Goal: Task Accomplishment & Management: Complete application form

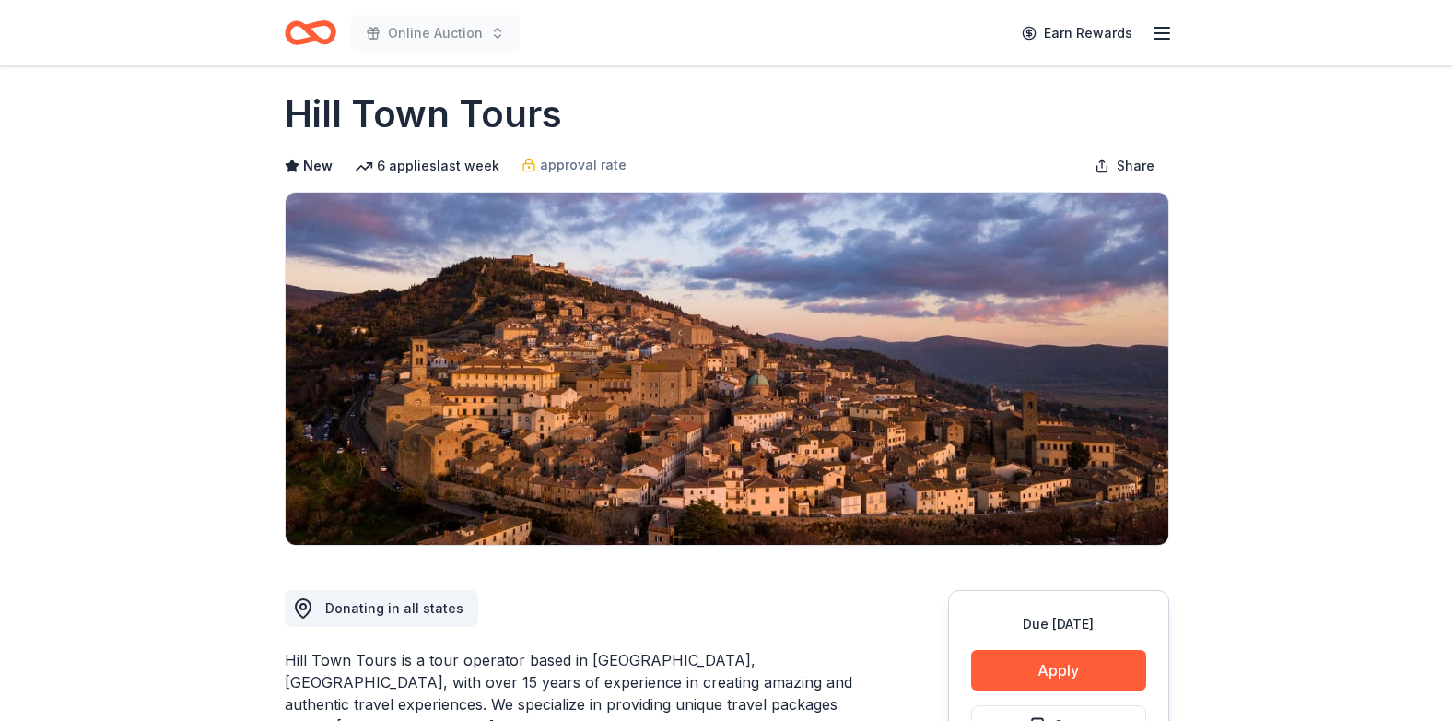
scroll to position [4, 0]
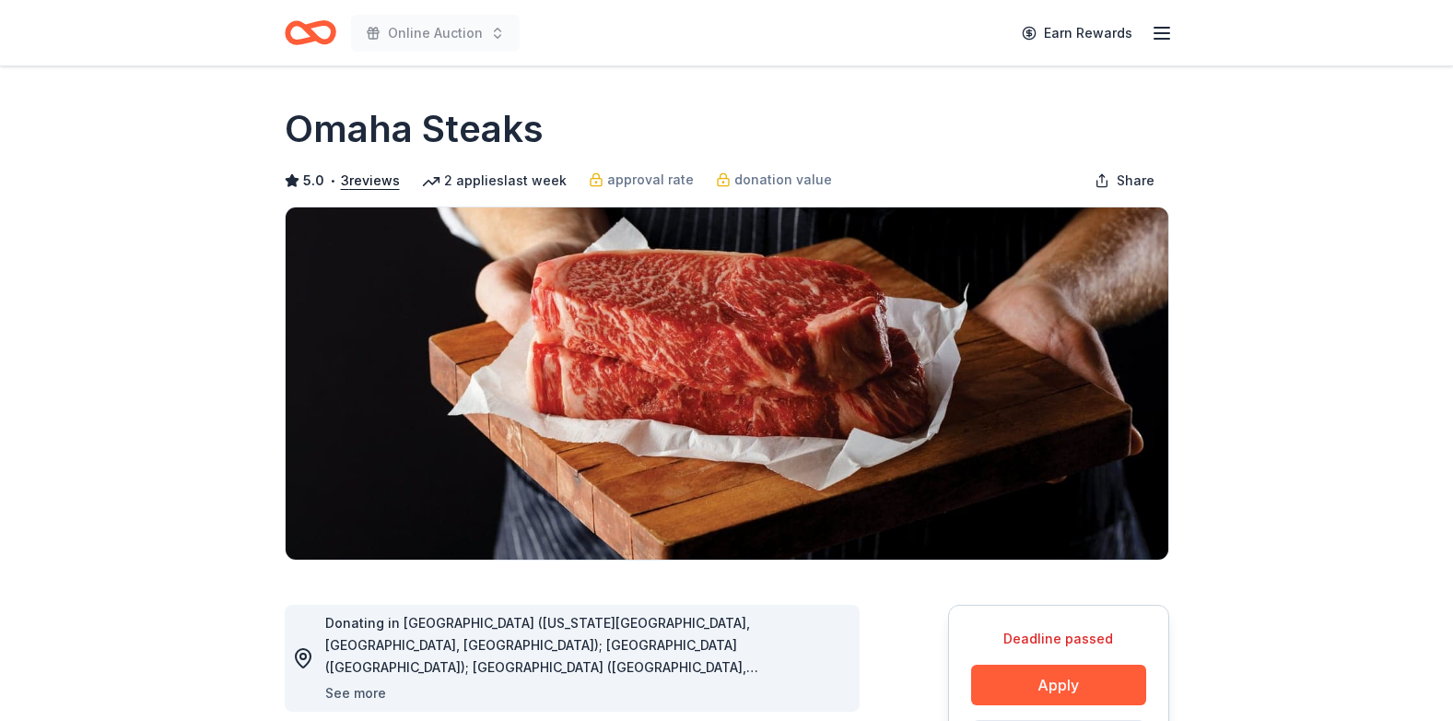
click at [352, 691] on button "See more" at bounding box center [355, 693] width 61 height 22
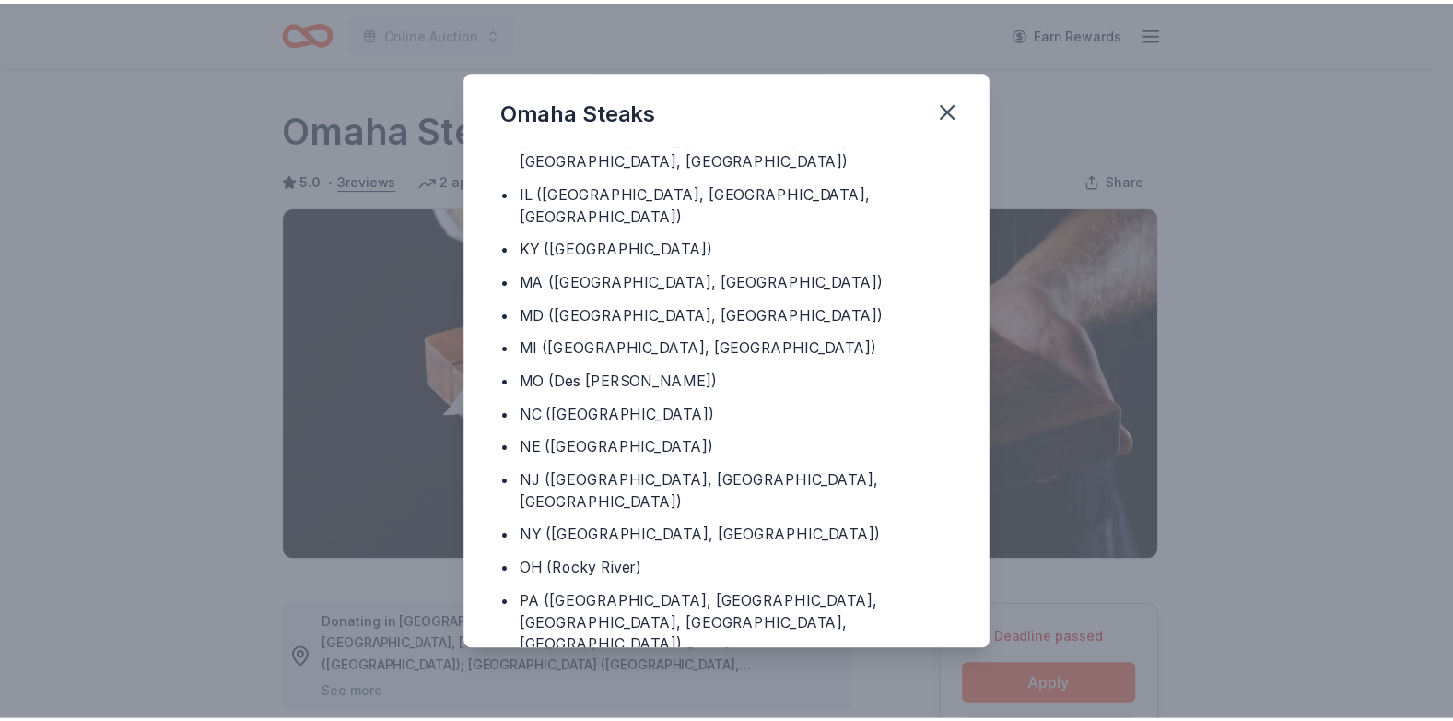
scroll to position [153, 0]
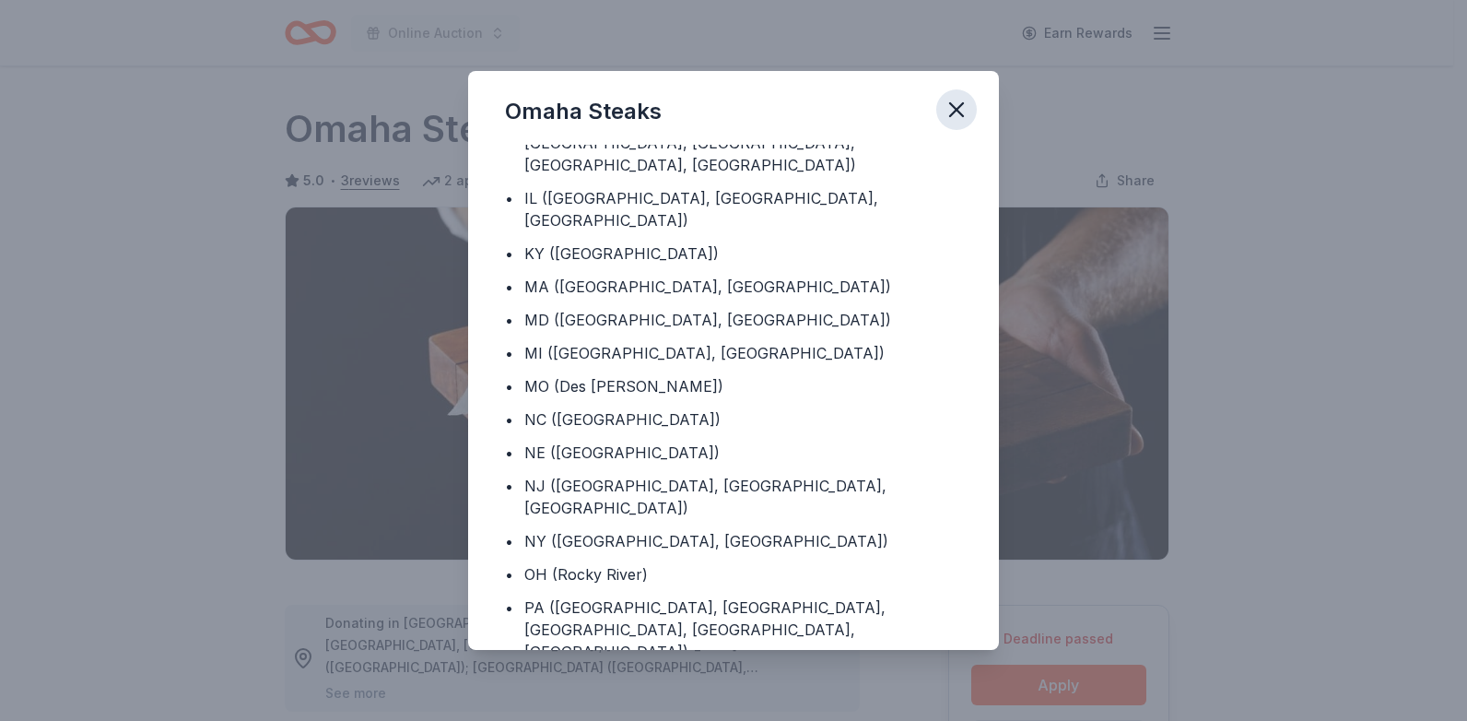
click at [955, 106] on icon "button" at bounding box center [957, 110] width 26 height 26
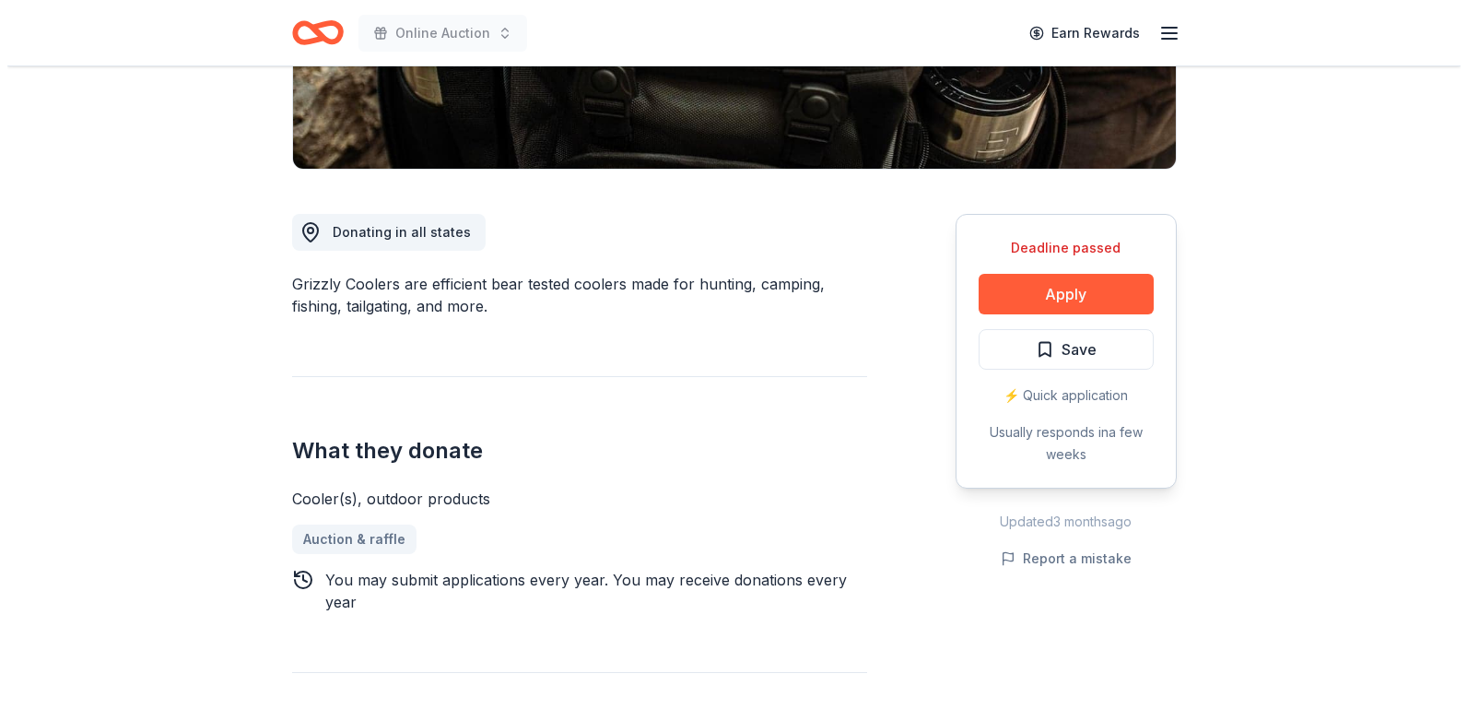
scroll to position [358, 0]
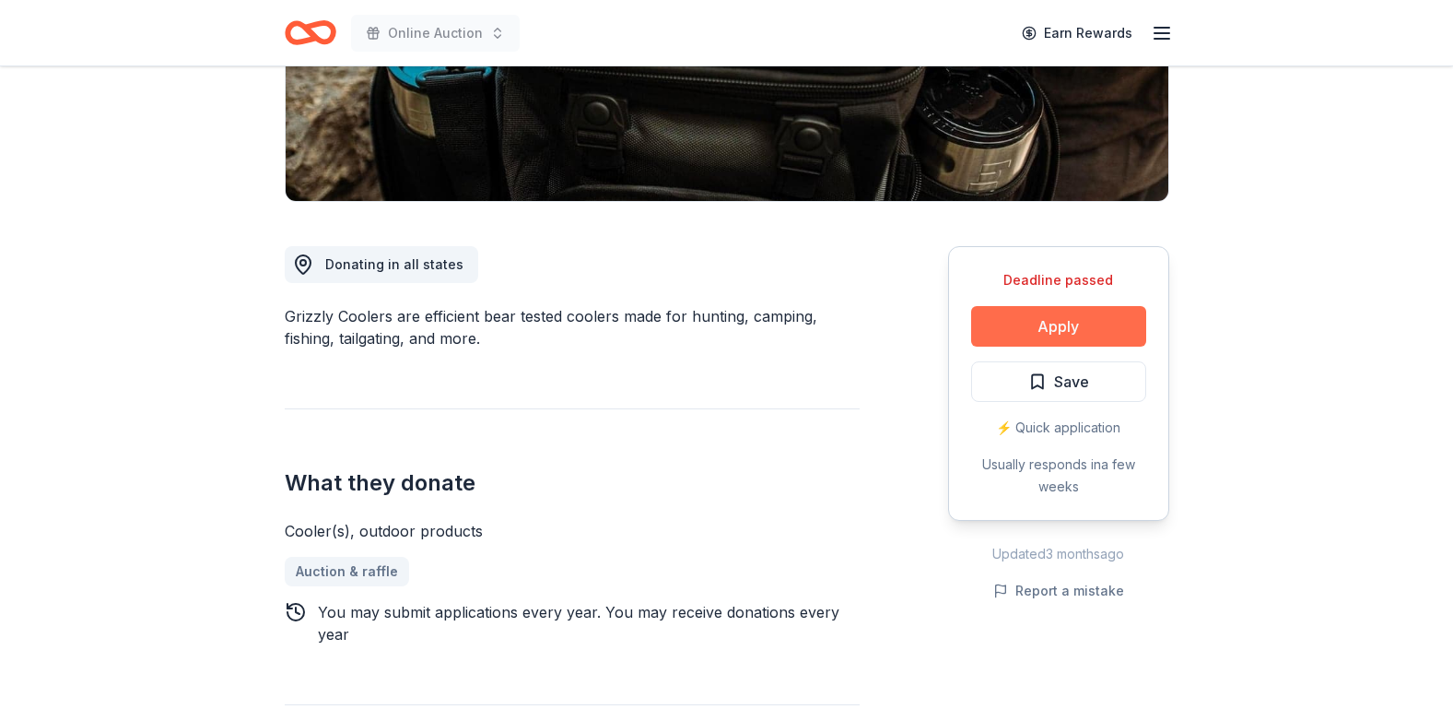
click at [1093, 320] on button "Apply" at bounding box center [1058, 326] width 175 height 41
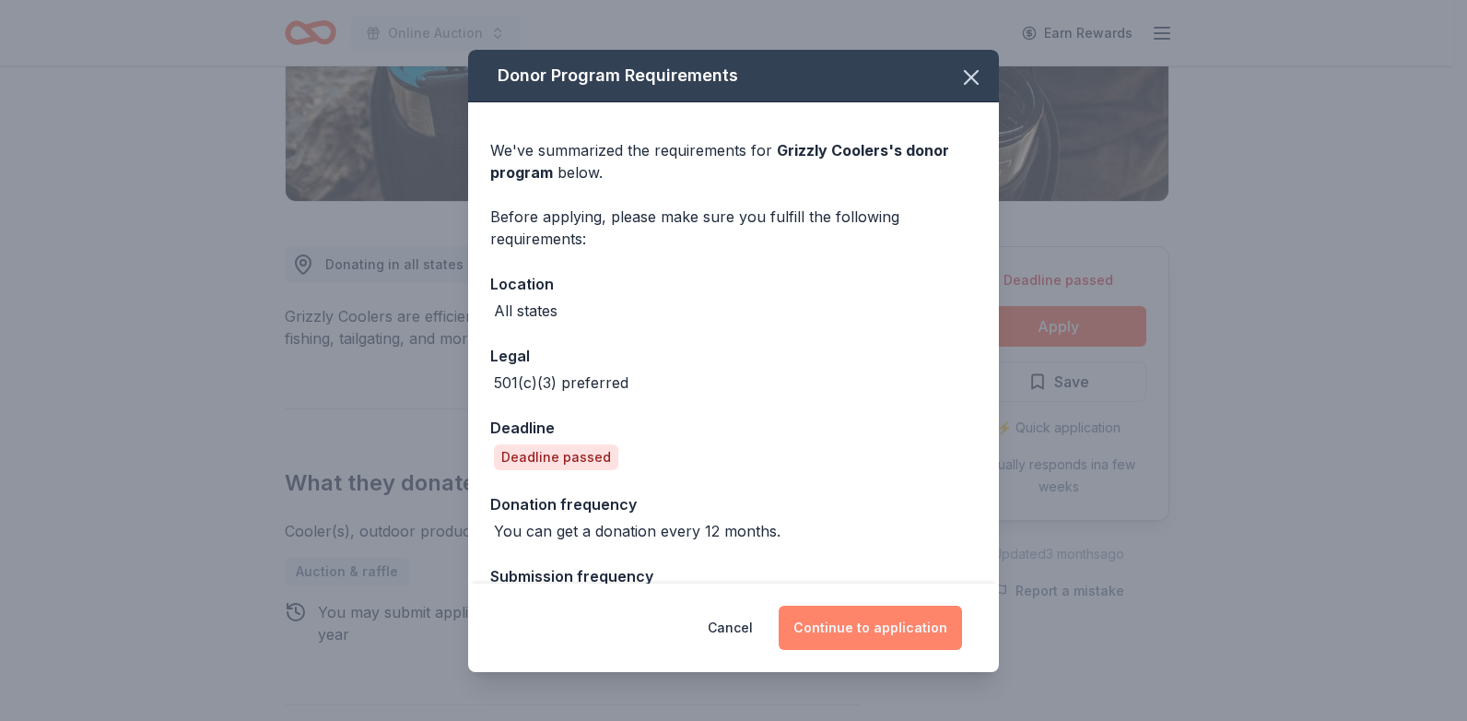
click at [905, 626] on button "Continue to application" at bounding box center [870, 627] width 183 height 44
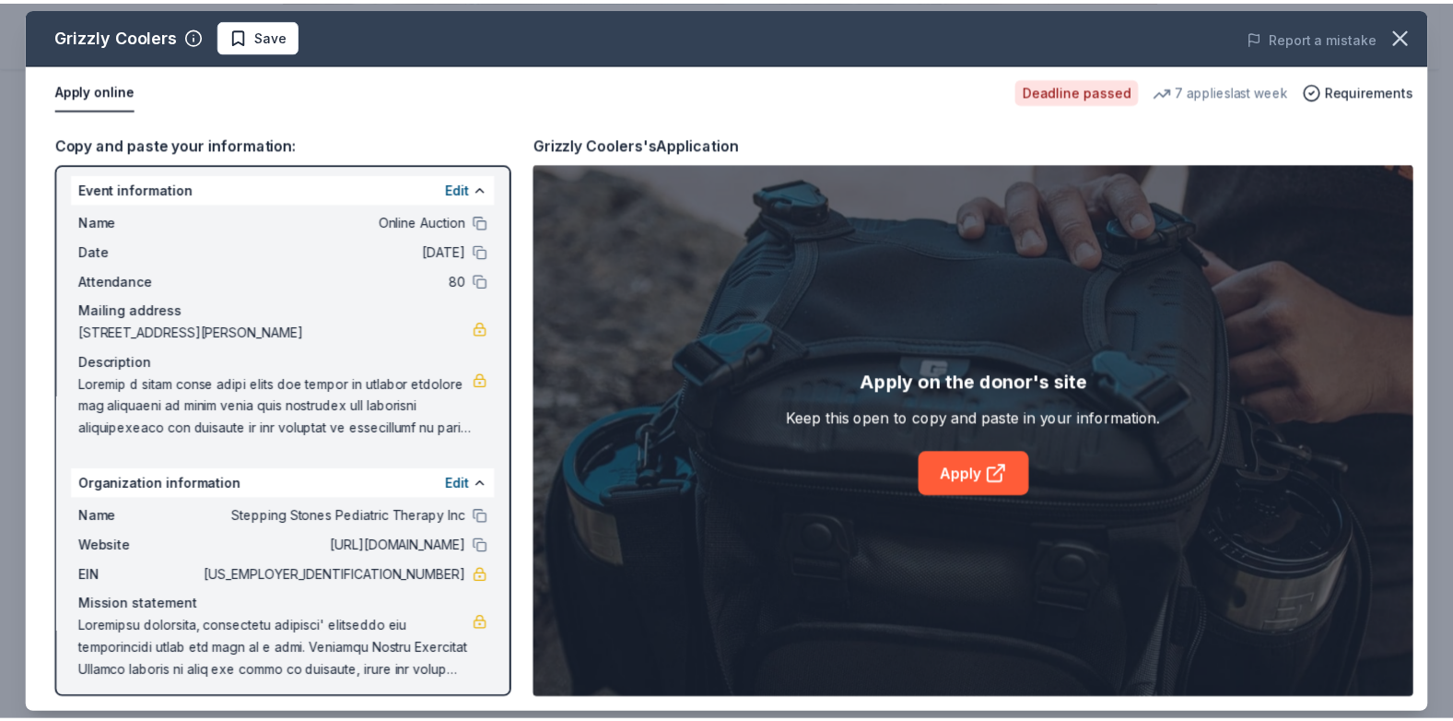
scroll to position [14, 0]
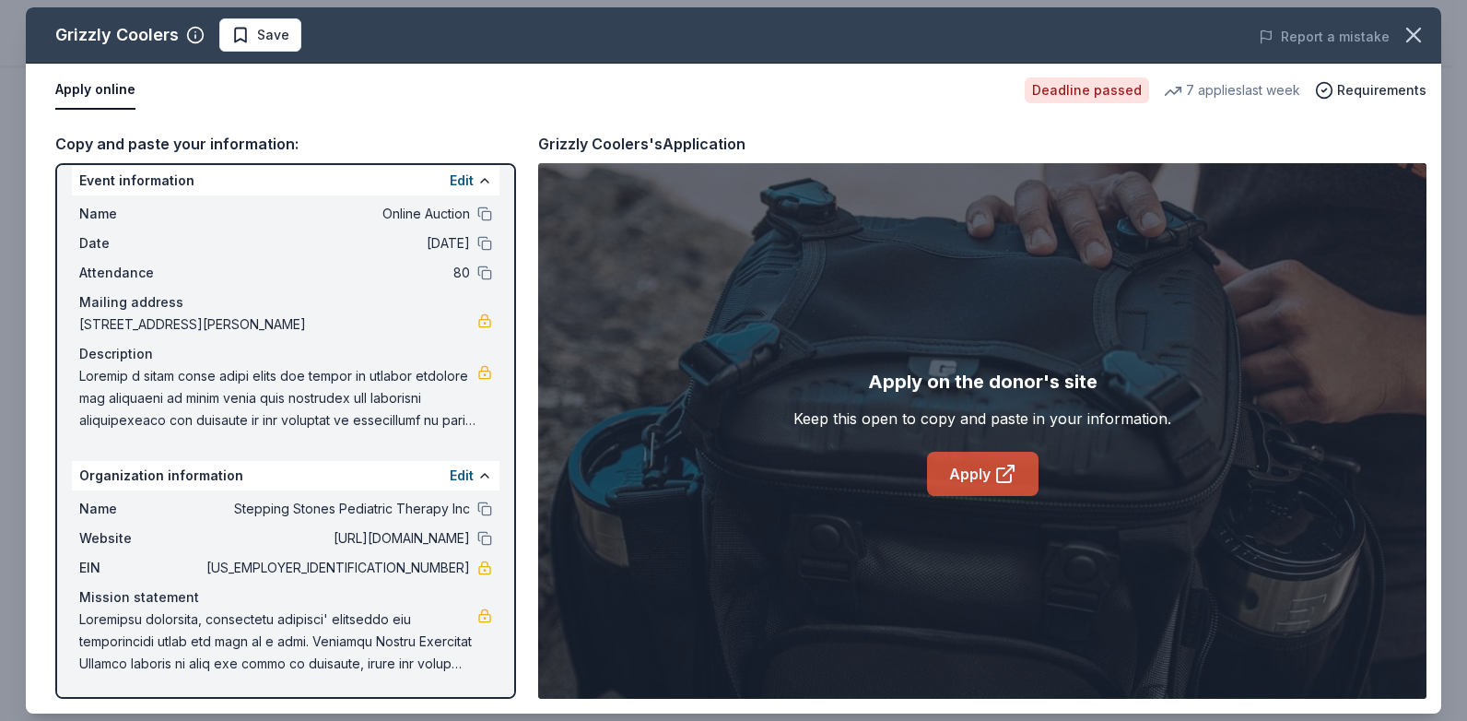
click at [973, 464] on link "Apply" at bounding box center [983, 474] width 112 height 44
click at [1421, 48] on button "button" at bounding box center [1413, 35] width 41 height 41
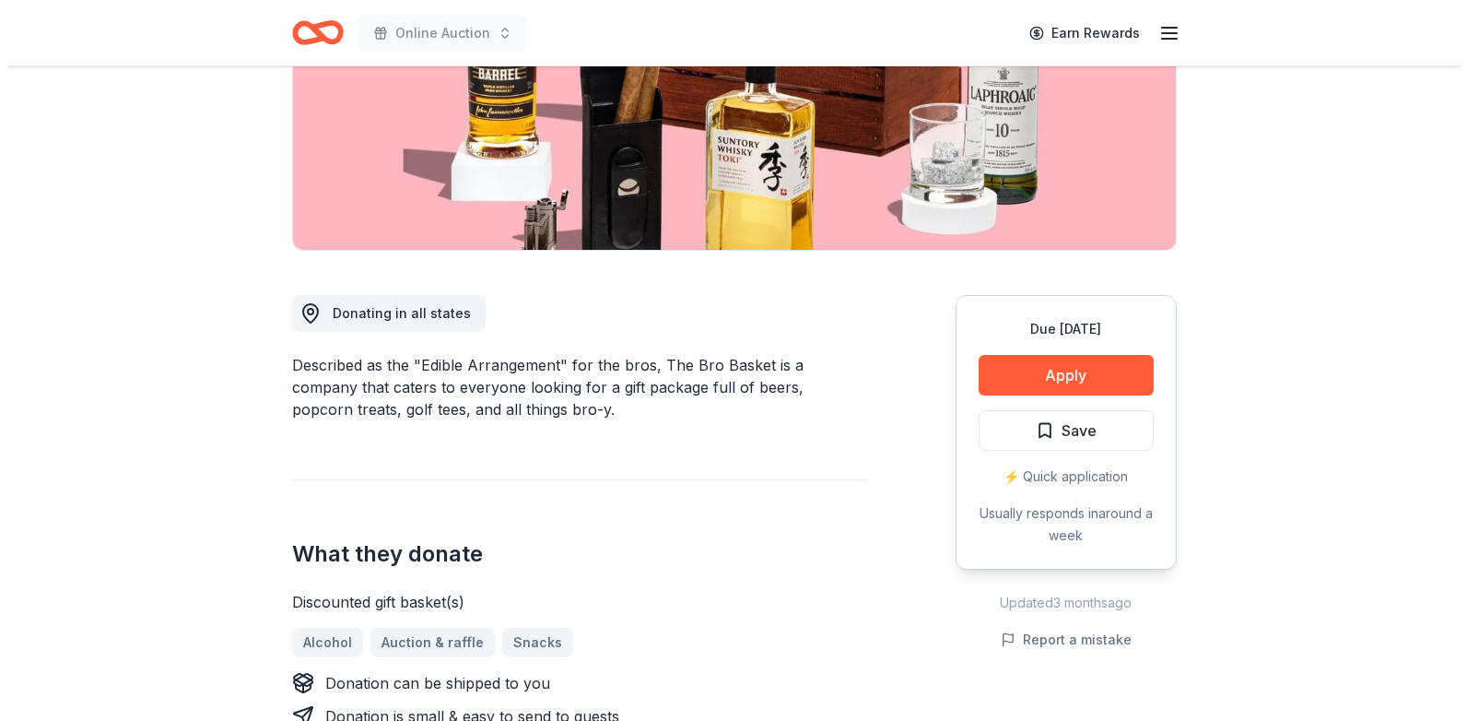
scroll to position [280, 0]
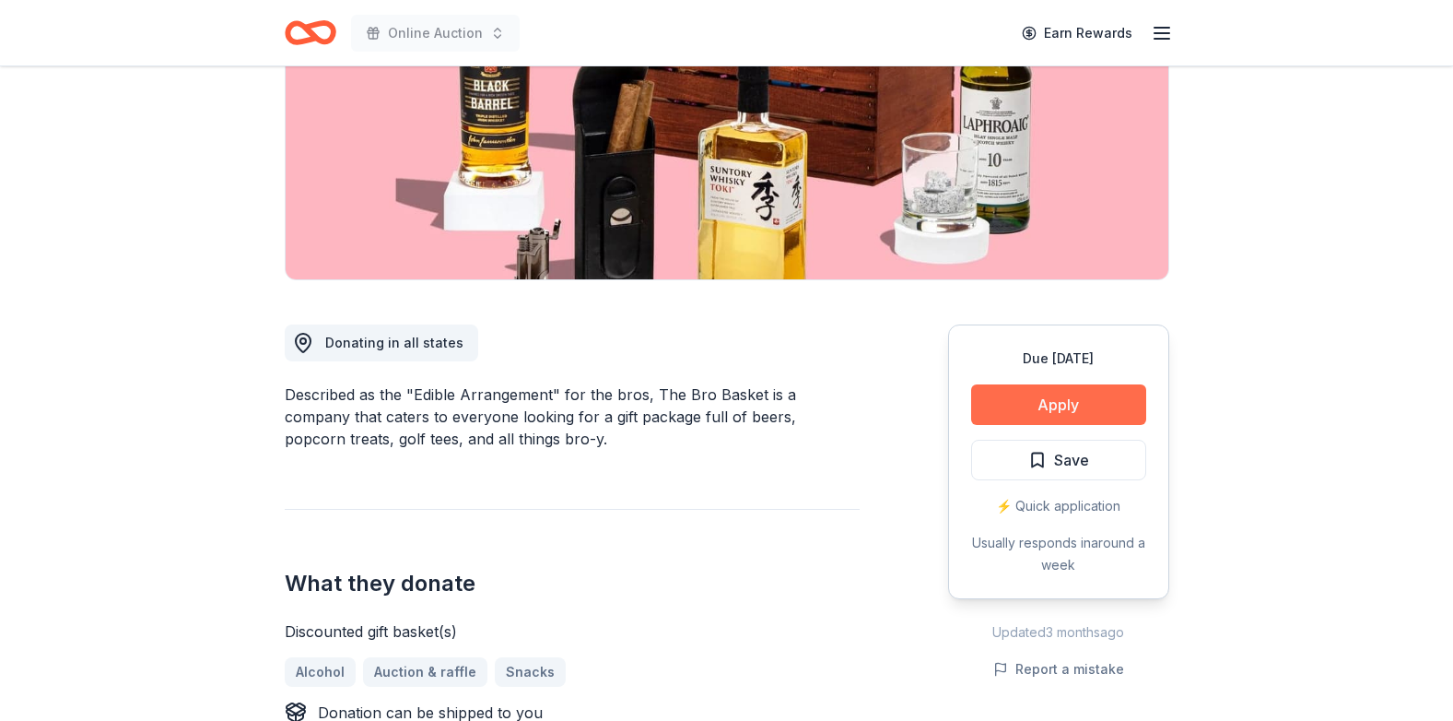
click at [1061, 416] on button "Apply" at bounding box center [1058, 404] width 175 height 41
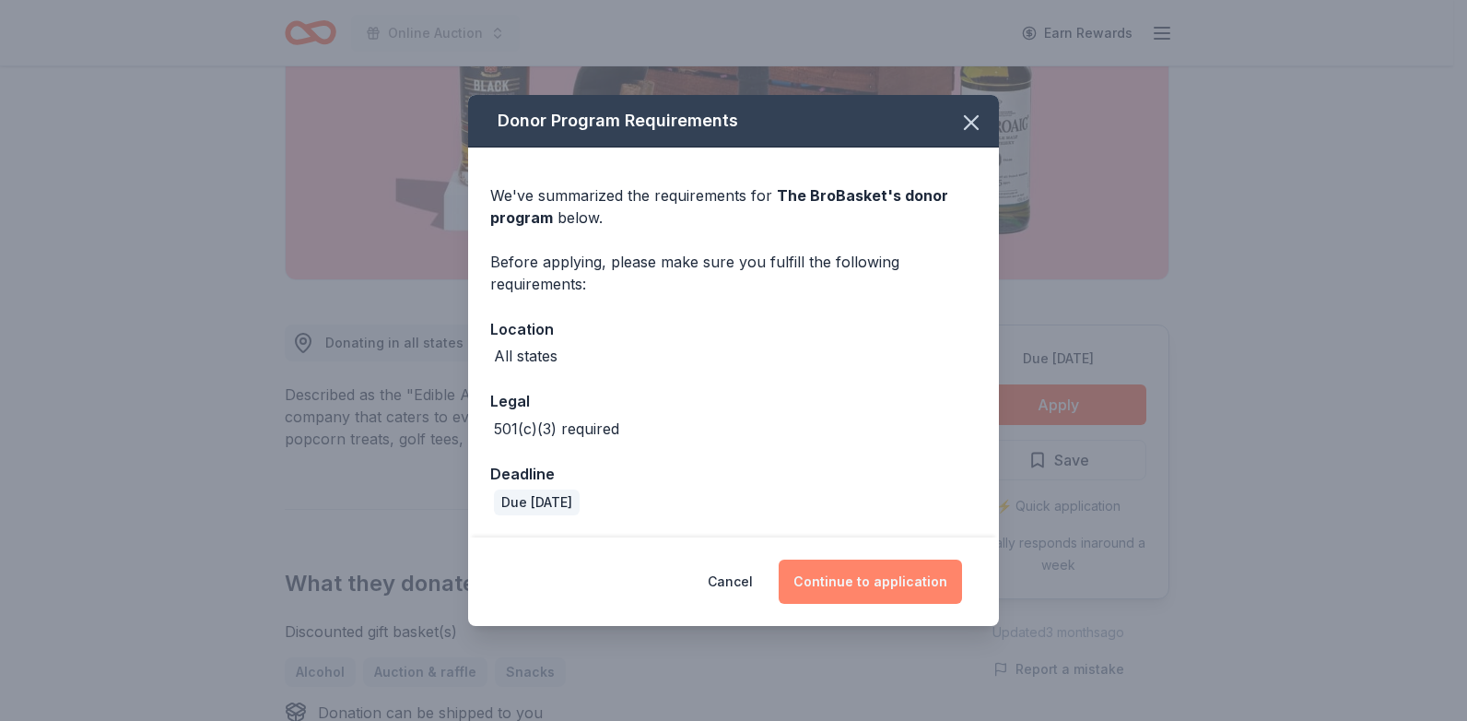
click at [893, 582] on button "Continue to application" at bounding box center [870, 581] width 183 height 44
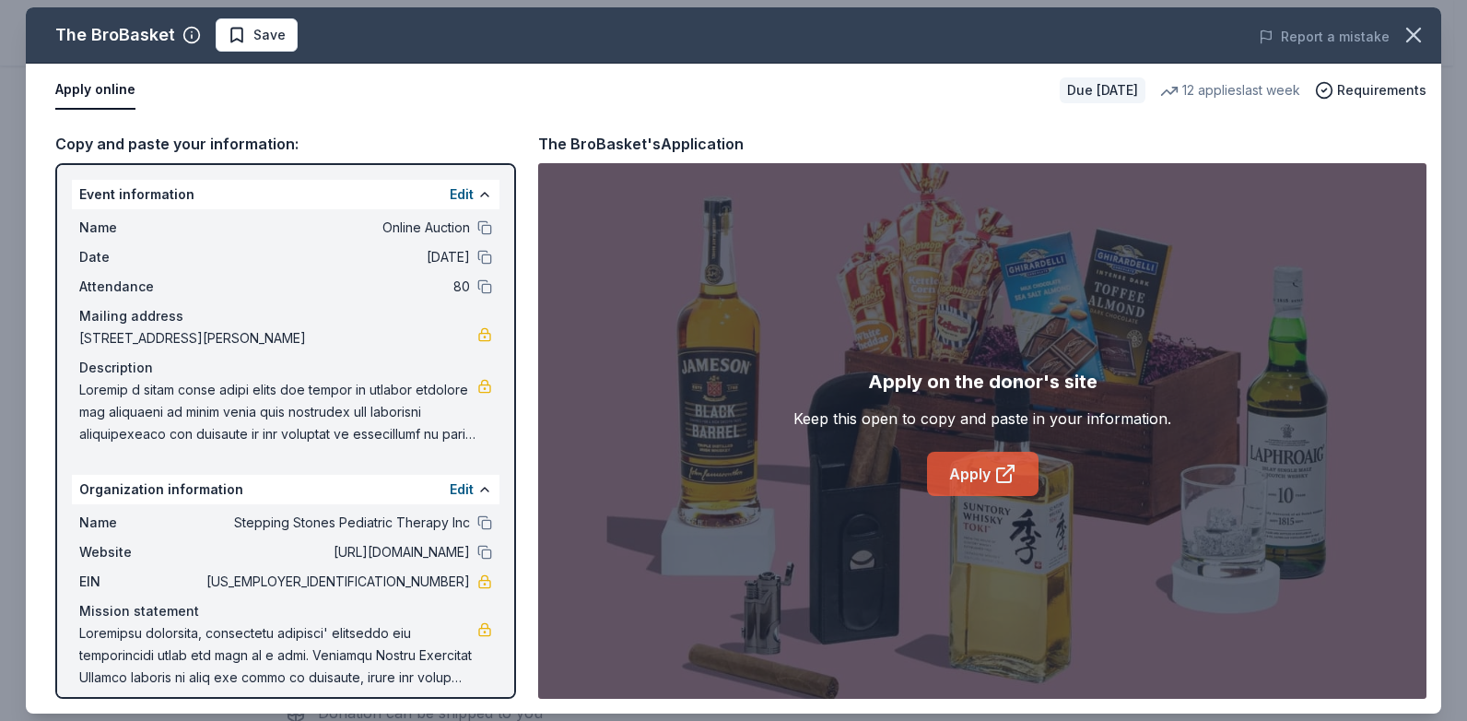
click at [984, 486] on link "Apply" at bounding box center [983, 474] width 112 height 44
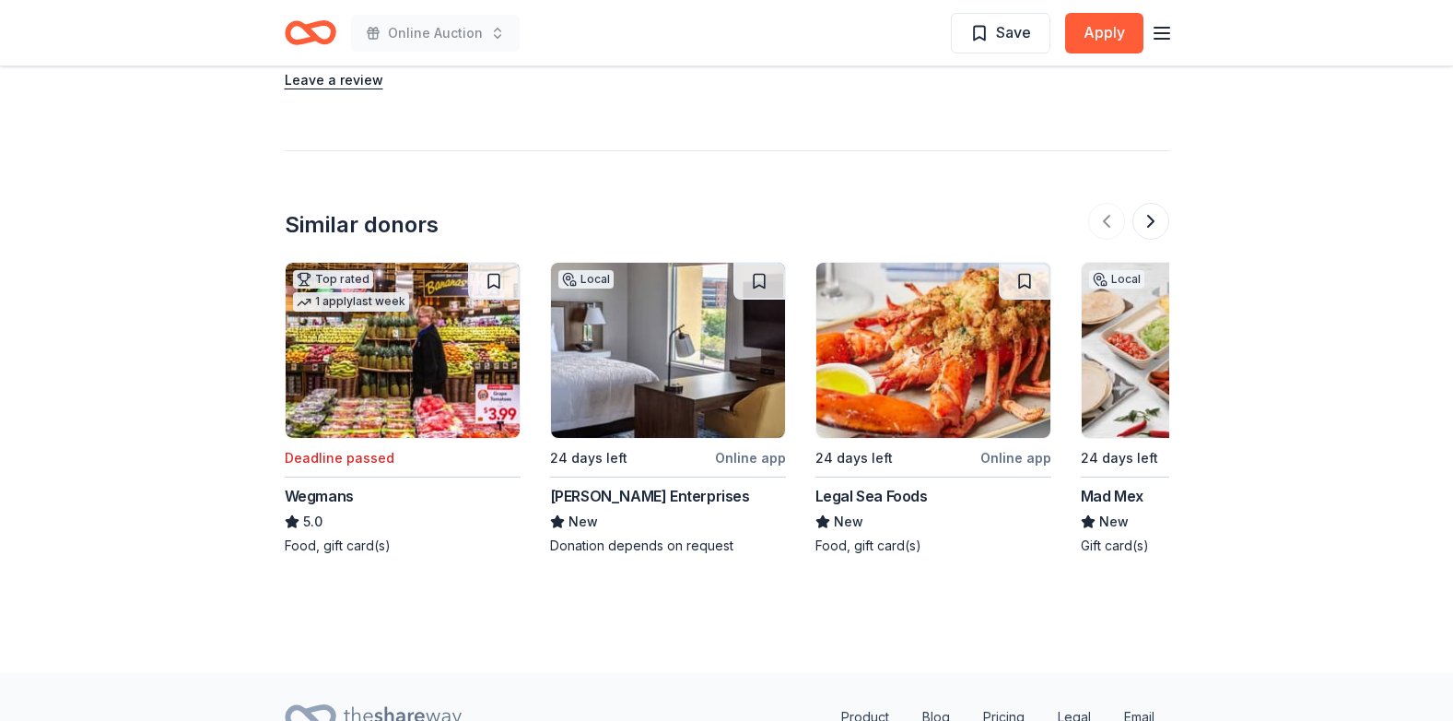
scroll to position [1880, 0]
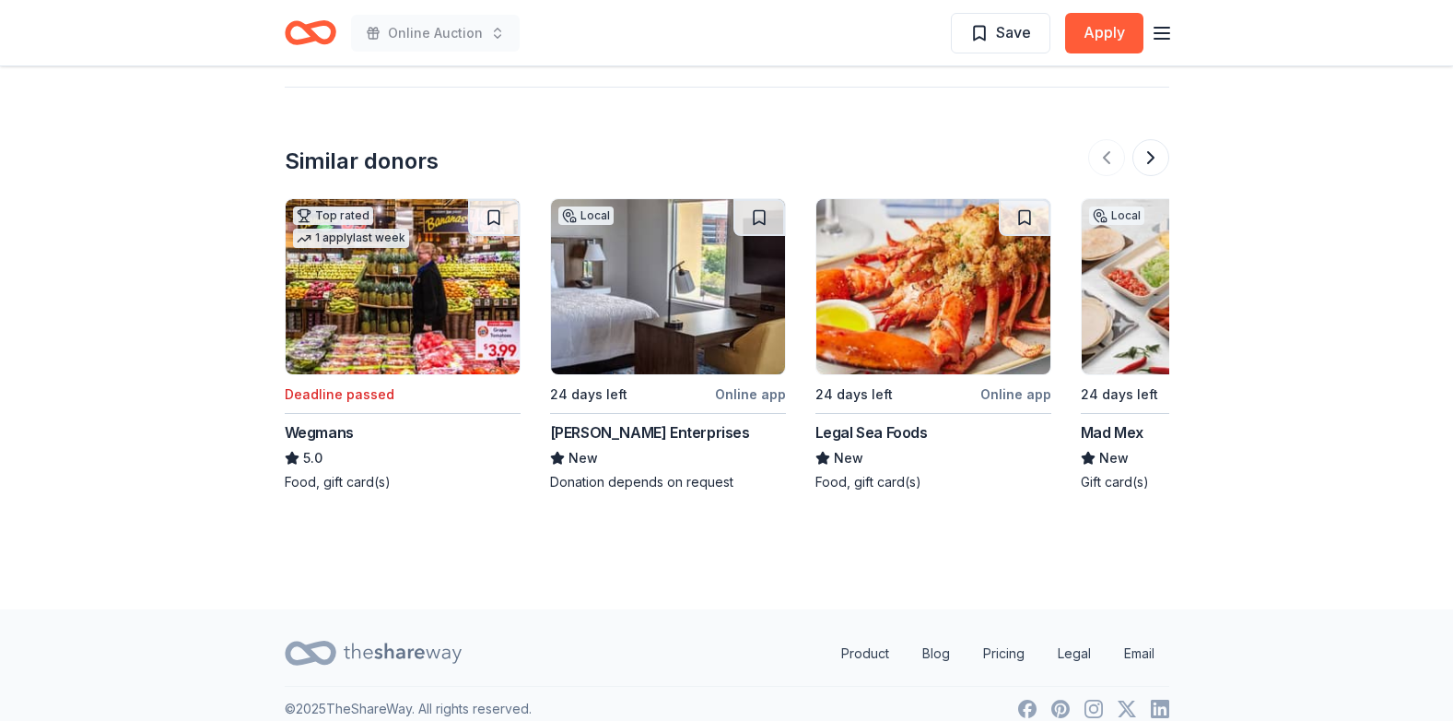
click at [856, 428] on div "Legal Sea Foods" at bounding box center [872, 432] width 112 height 22
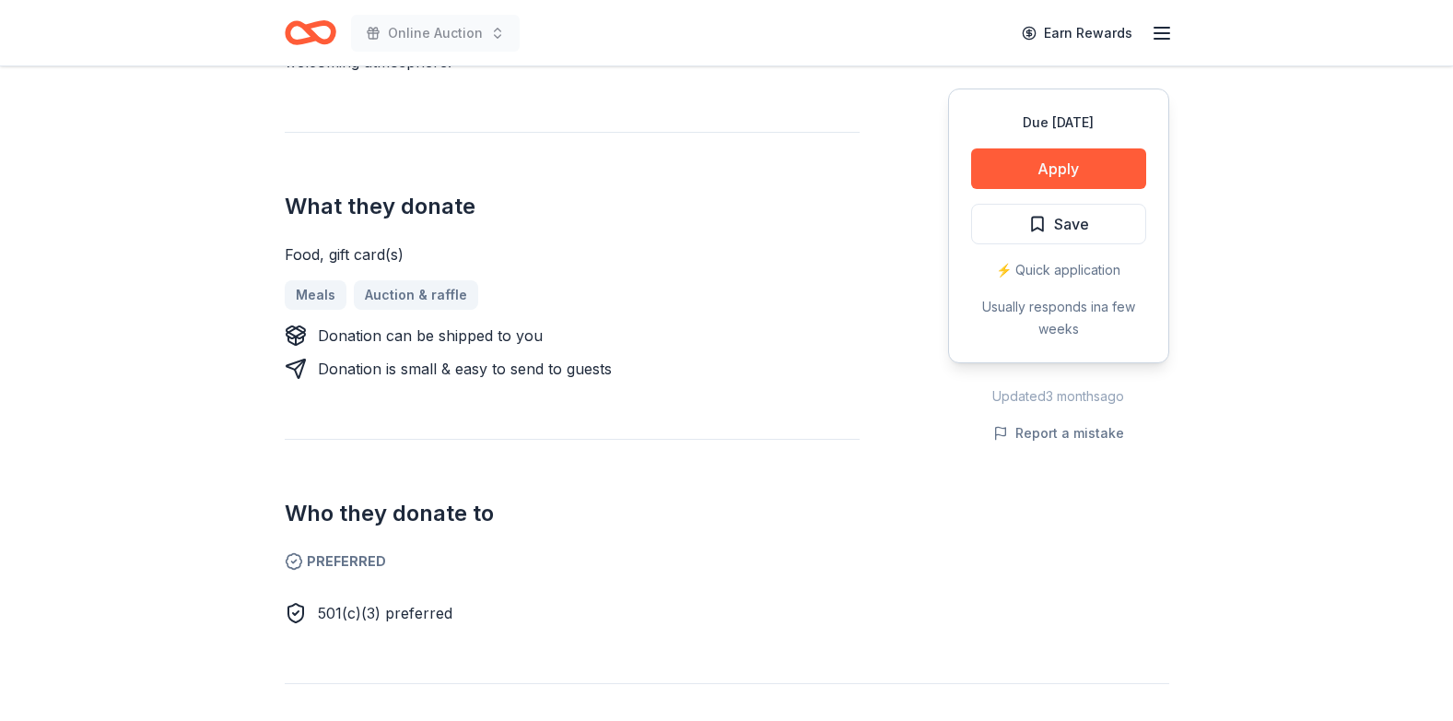
scroll to position [710, 0]
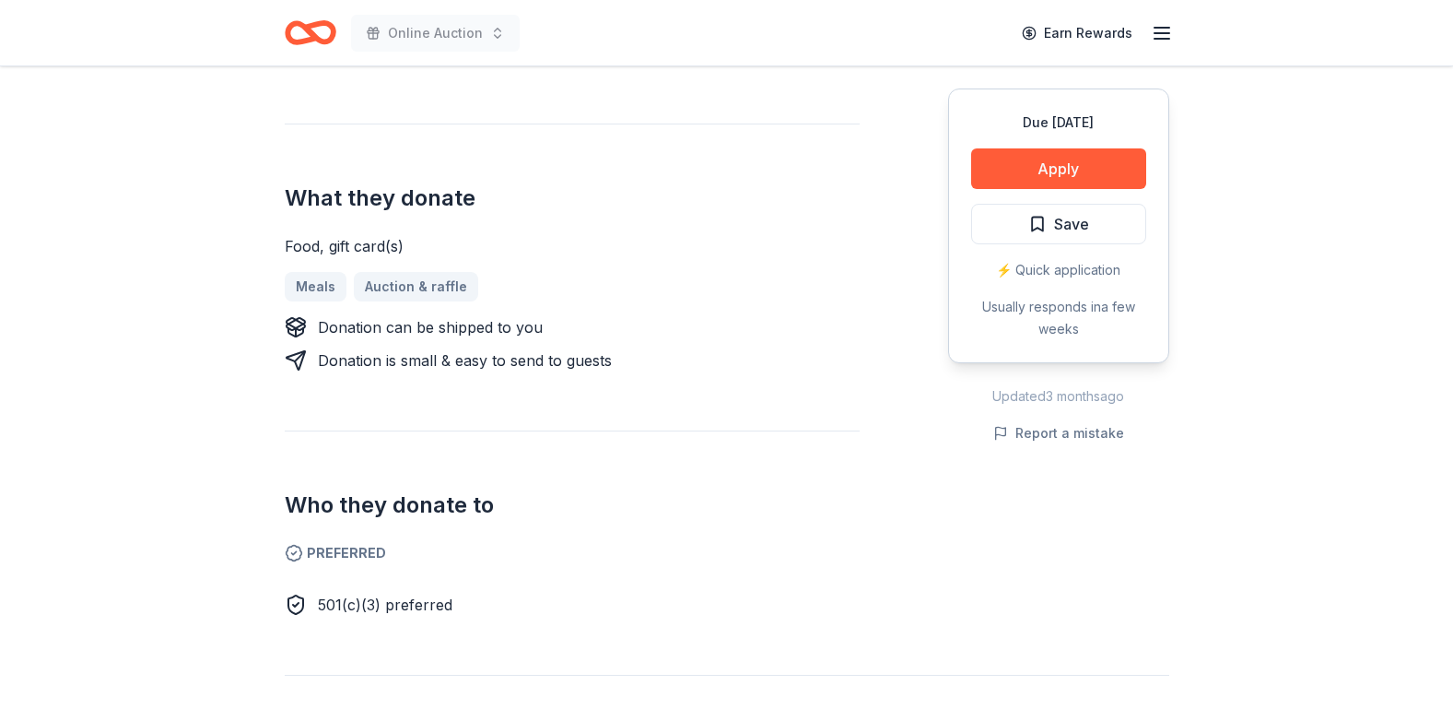
click at [919, 523] on div "Donating in [GEOGRAPHIC_DATA] ([GEOGRAPHIC_DATA]); [GEOGRAPHIC_DATA]; [GEOGRAPH…" at bounding box center [727, 233] width 885 height 765
